Goal: Communication & Community: Answer question/provide support

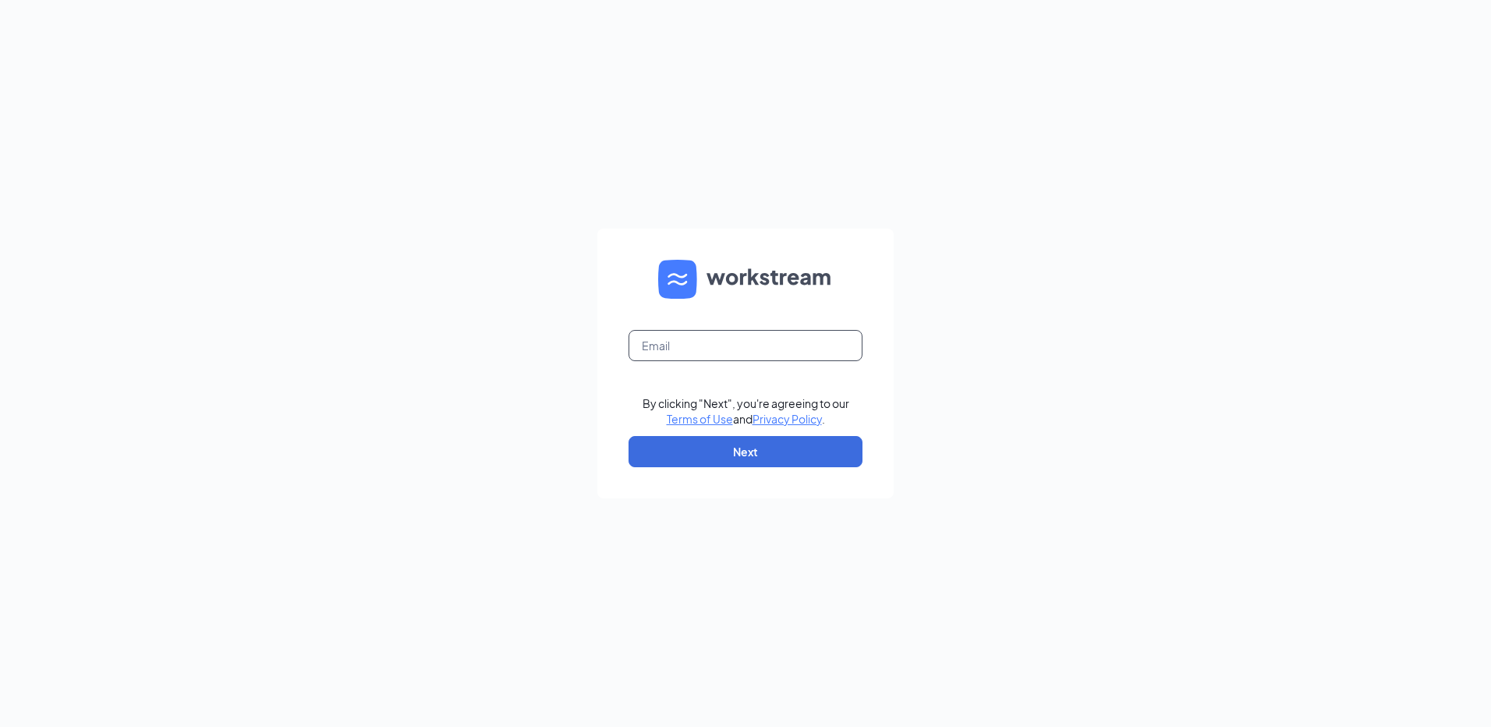
click at [715, 348] on input "text" at bounding box center [745, 345] width 234 height 31
type input "hr0612@pjunited.com"
click at [732, 441] on button "Next" at bounding box center [745, 451] width 234 height 31
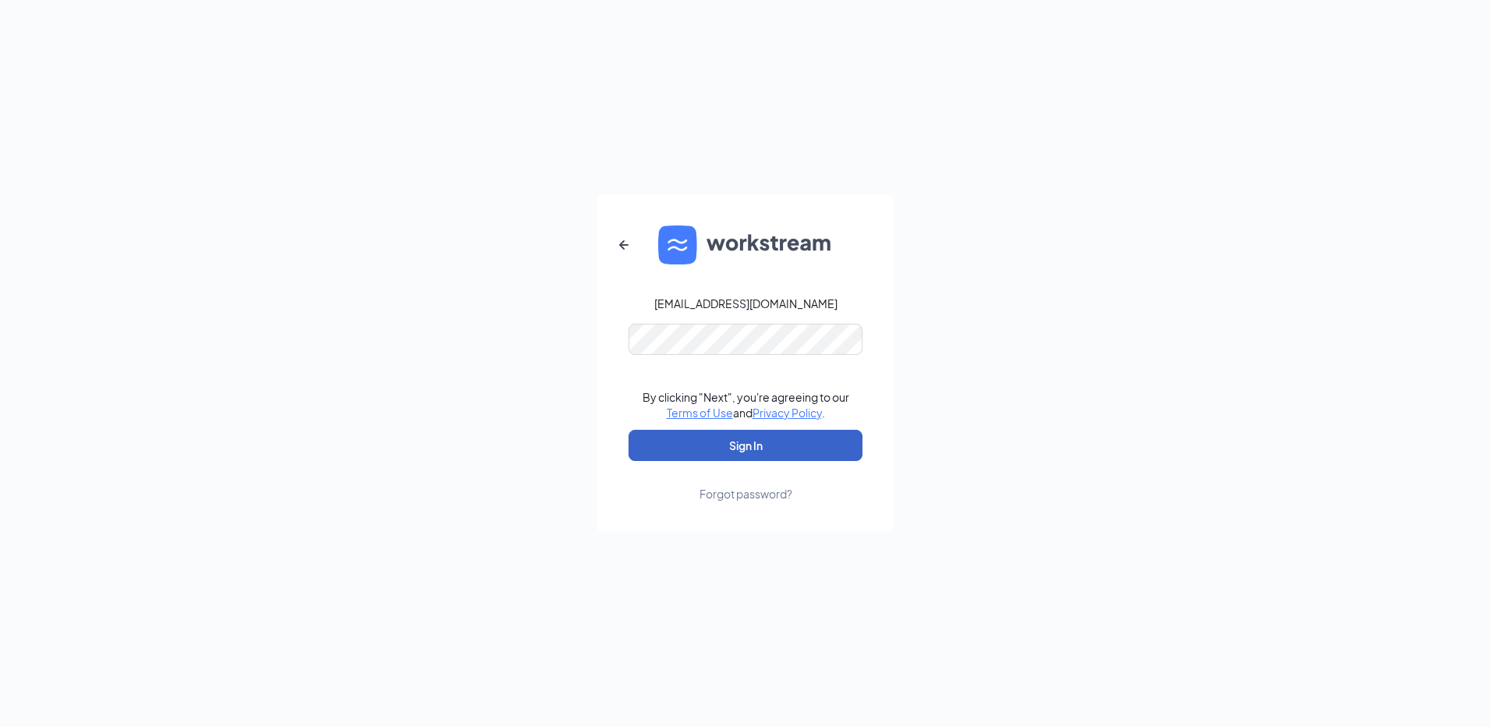
click at [735, 437] on button "Sign In" at bounding box center [745, 445] width 234 height 31
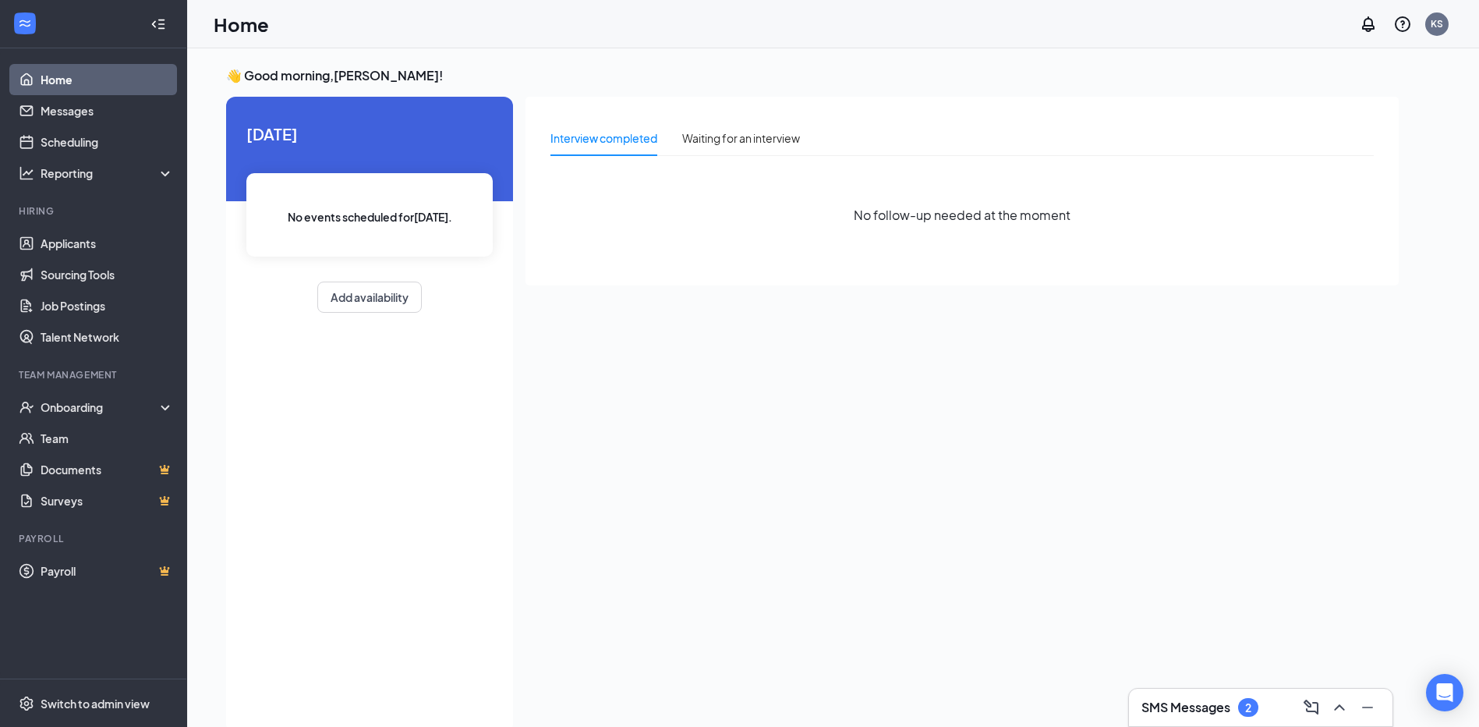
click at [1175, 710] on h3 "SMS Messages" at bounding box center [1186, 707] width 89 height 17
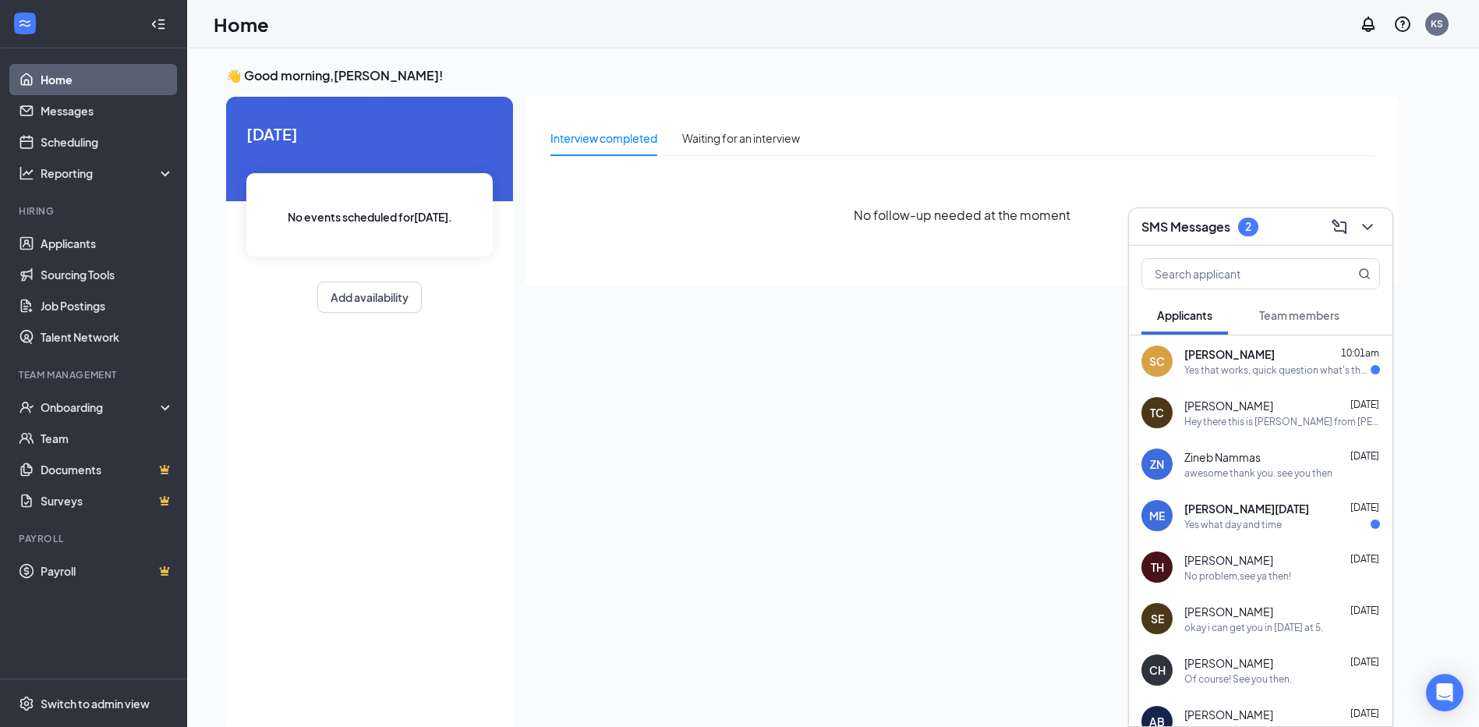
click at [1205, 357] on span "[PERSON_NAME]" at bounding box center [1229, 354] width 90 height 16
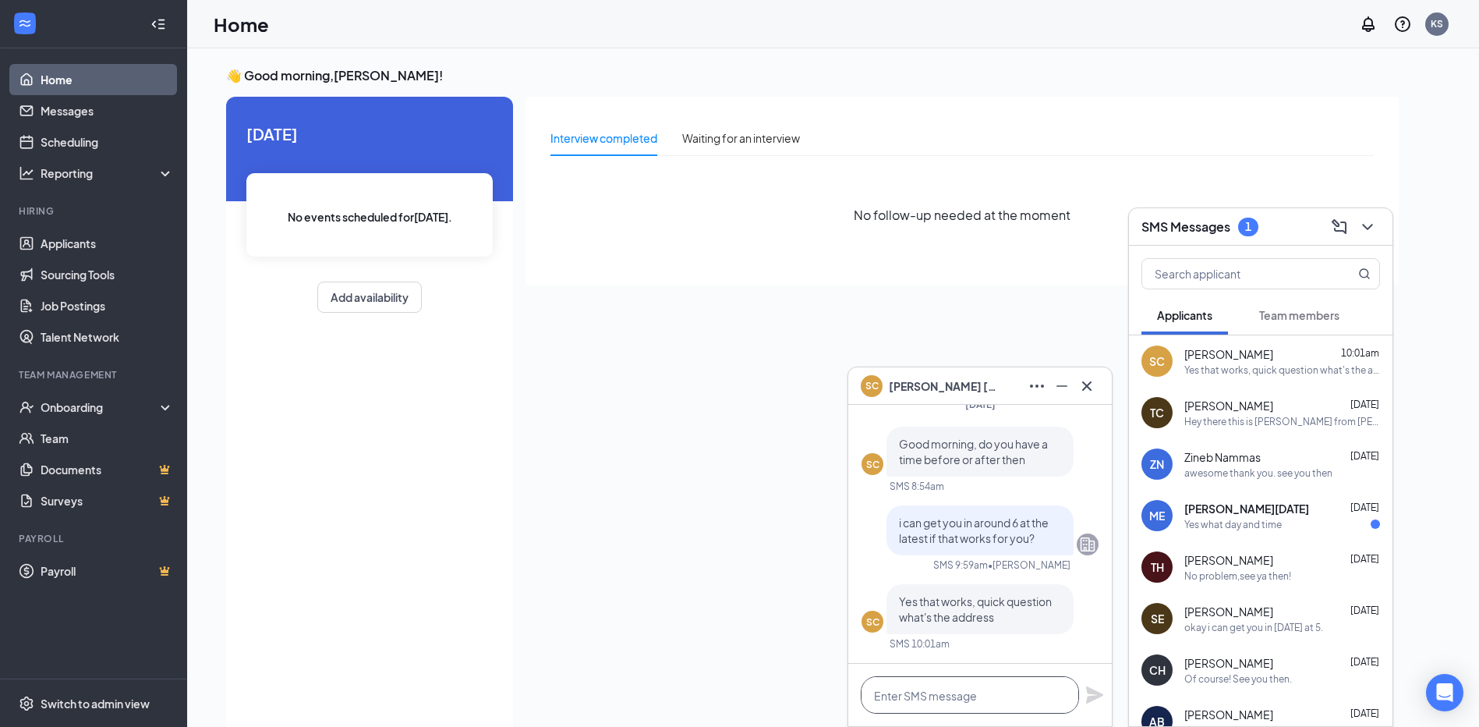
click at [1007, 679] on textarea at bounding box center [970, 694] width 218 height 37
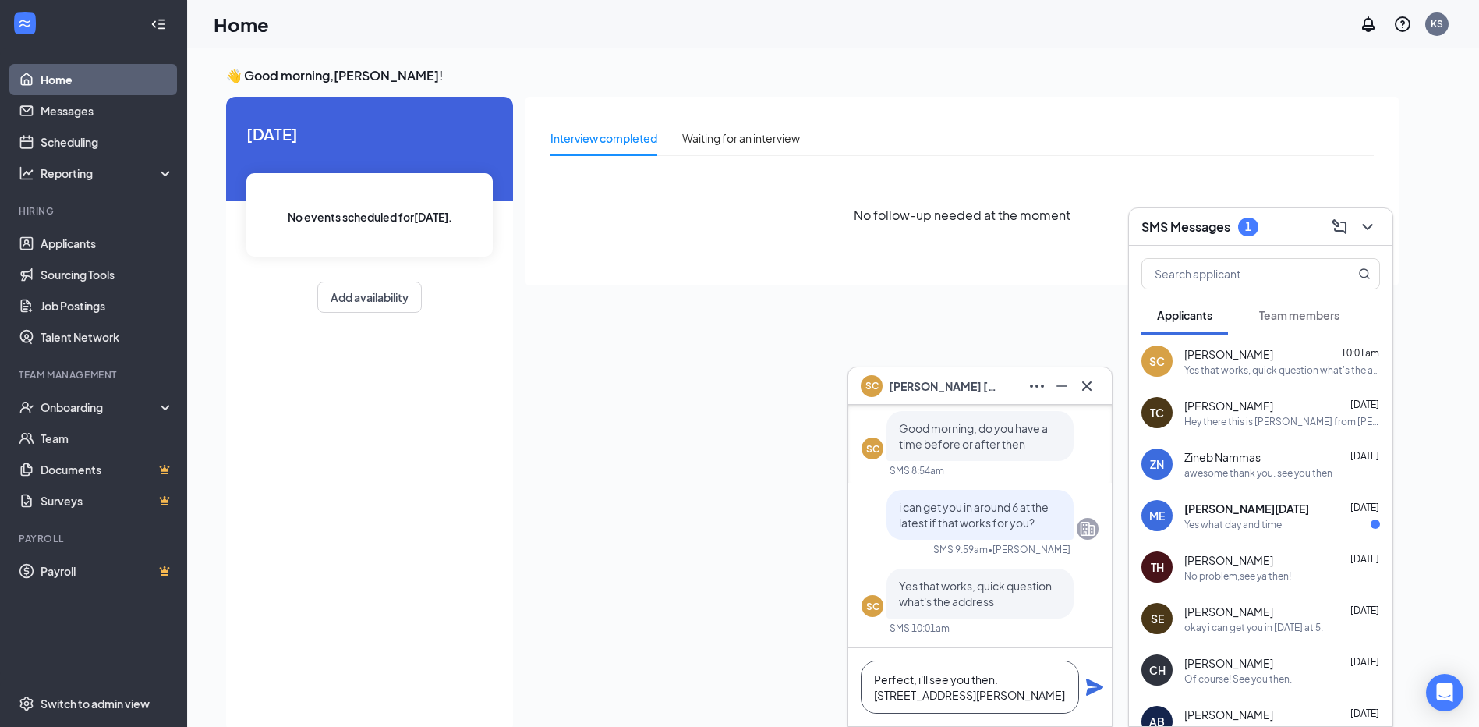
type textarea "Perfect, i'll see you then. [STREET_ADDRESS][PERSON_NAME]"
click at [1102, 692] on icon "Plane" at bounding box center [1094, 687] width 19 height 19
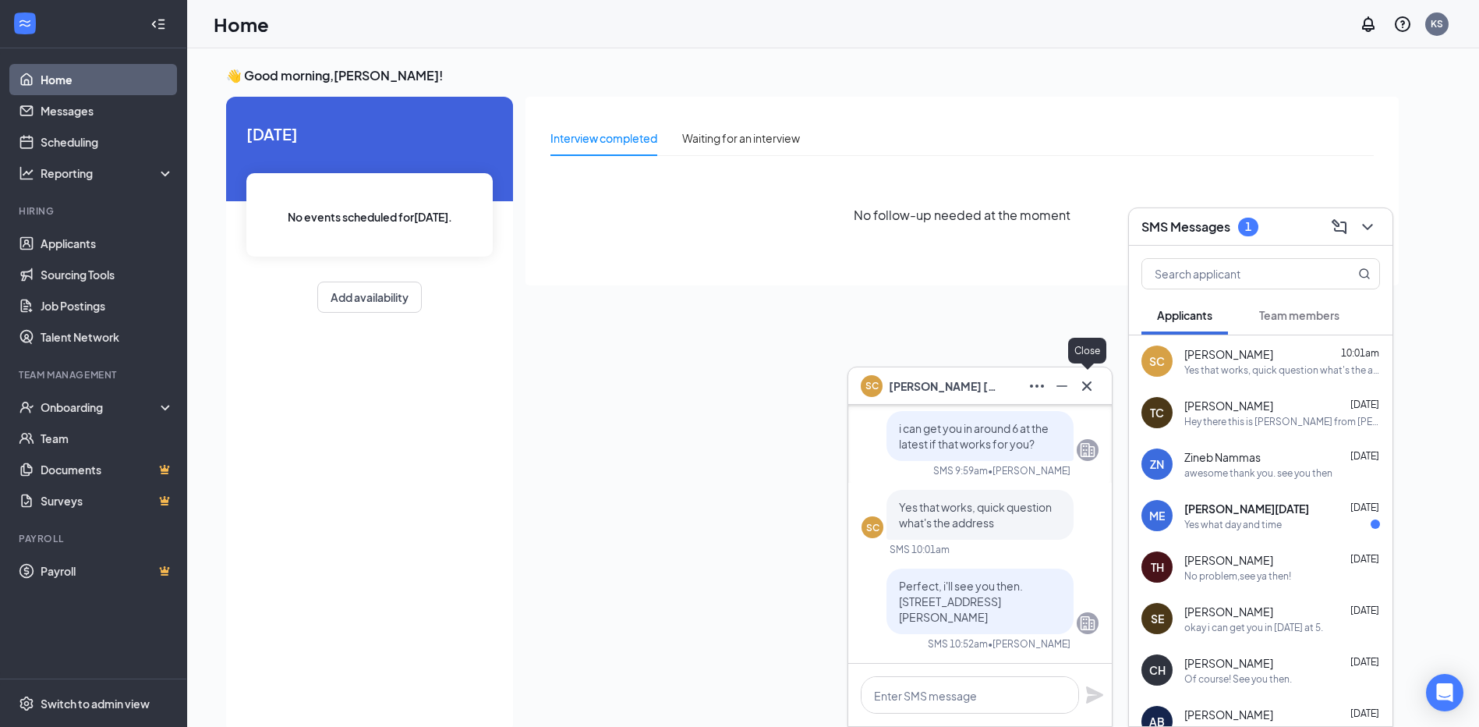
click at [1088, 378] on icon "Cross" at bounding box center [1087, 386] width 19 height 19
